Goal: Find contact information: Find contact information

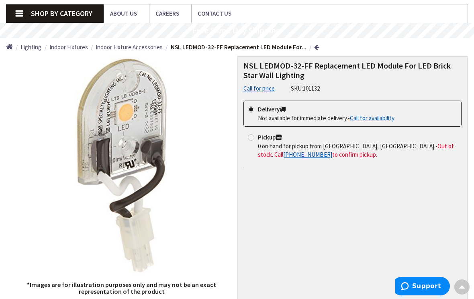
scroll to position [44, 0]
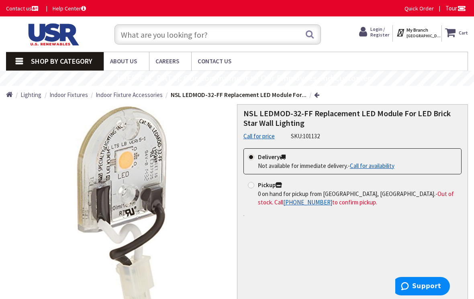
scroll to position [7, 0]
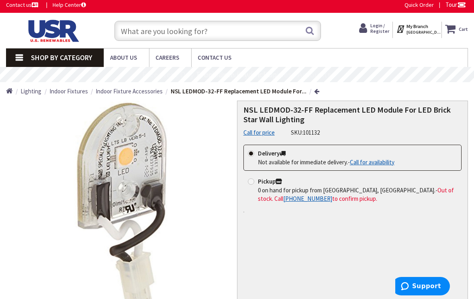
scroll to position [2, 0]
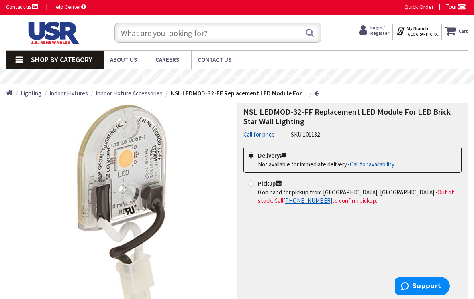
click at [256, 132] on link "Call for price" at bounding box center [258, 134] width 31 height 8
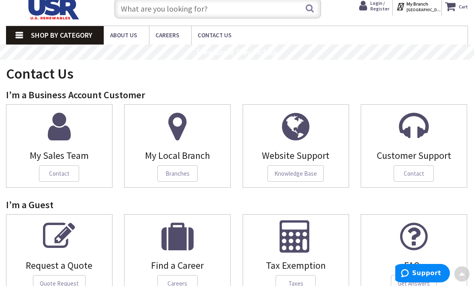
scroll to position [17, 0]
